Goal: Task Accomplishment & Management: Manage account settings

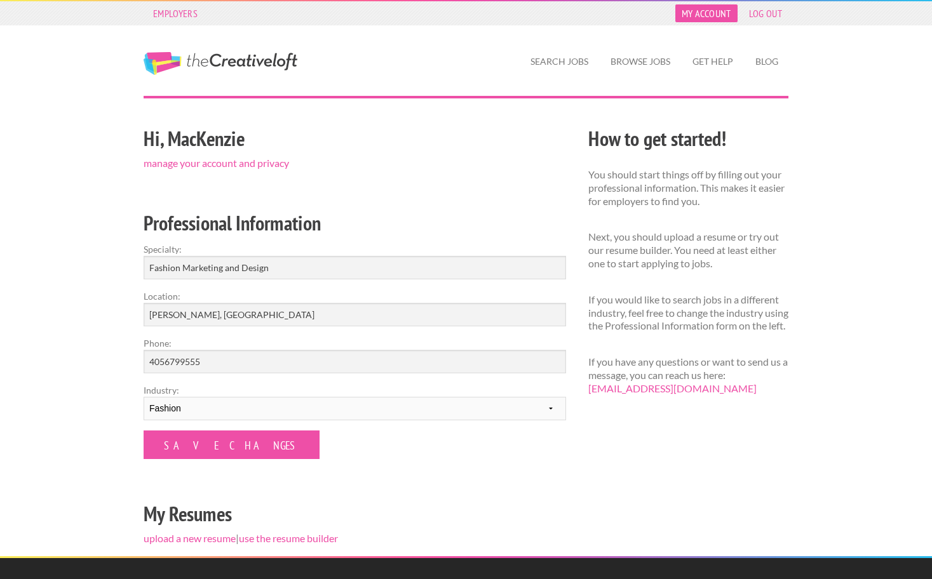
click at [722, 20] on link "My Account" at bounding box center [706, 13] width 62 height 18
click at [713, 11] on link "My Account" at bounding box center [706, 13] width 62 height 18
click at [257, 159] on link "manage your account and privacy" at bounding box center [216, 163] width 145 height 12
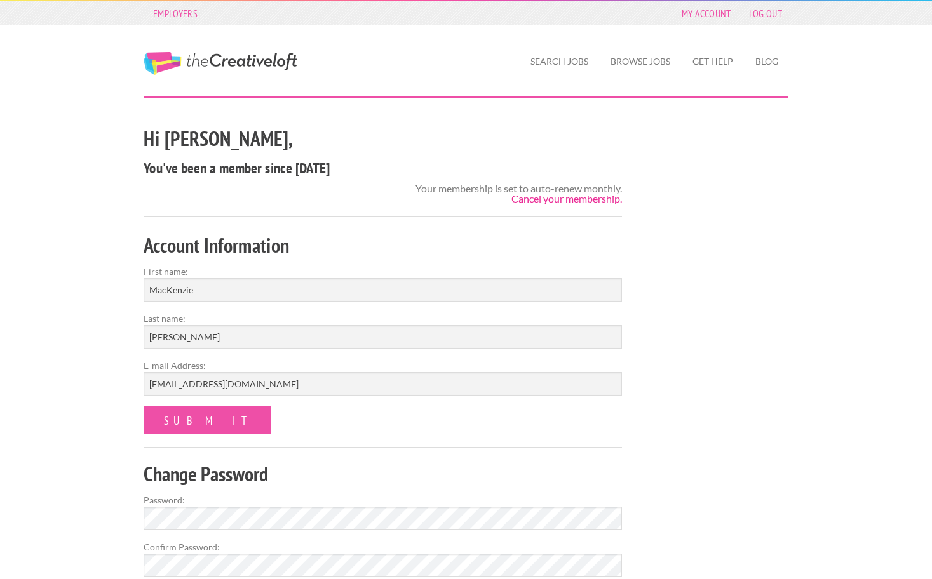
click at [542, 196] on link "Cancel your membership." at bounding box center [566, 198] width 111 height 12
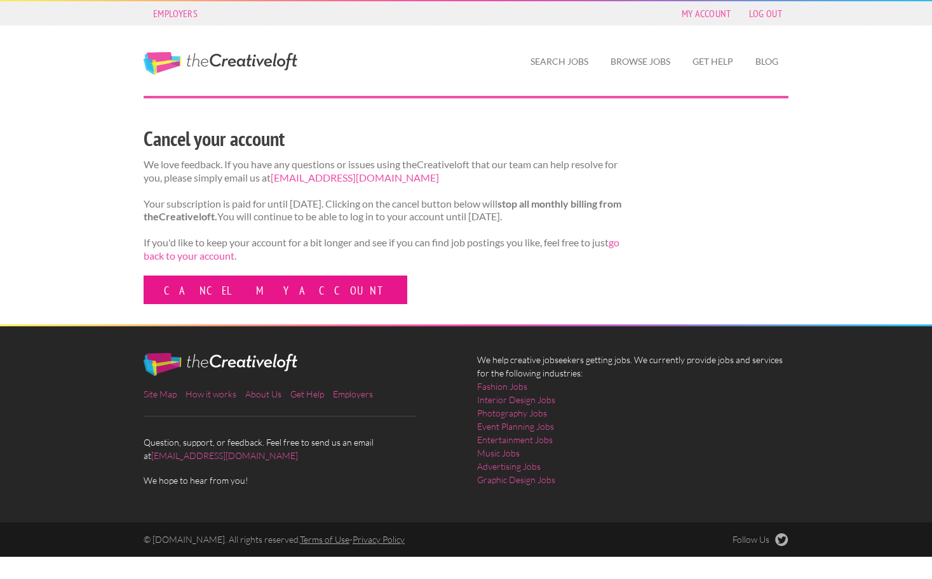
click at [243, 304] on link "Cancel my account" at bounding box center [276, 290] width 264 height 29
